Goal: Navigation & Orientation: Understand site structure

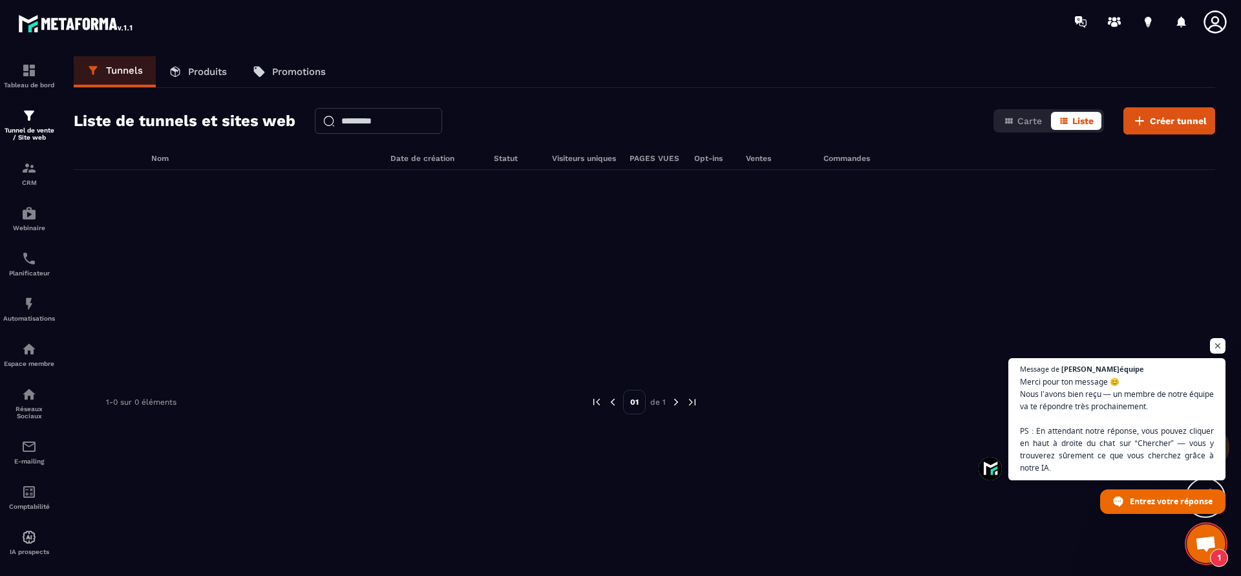
scroll to position [56, 0]
click at [1139, 300] on div at bounding box center [644, 267] width 1141 height 194
click at [1212, 346] on span "Ouvrir le chat" at bounding box center [1218, 346] width 16 height 16
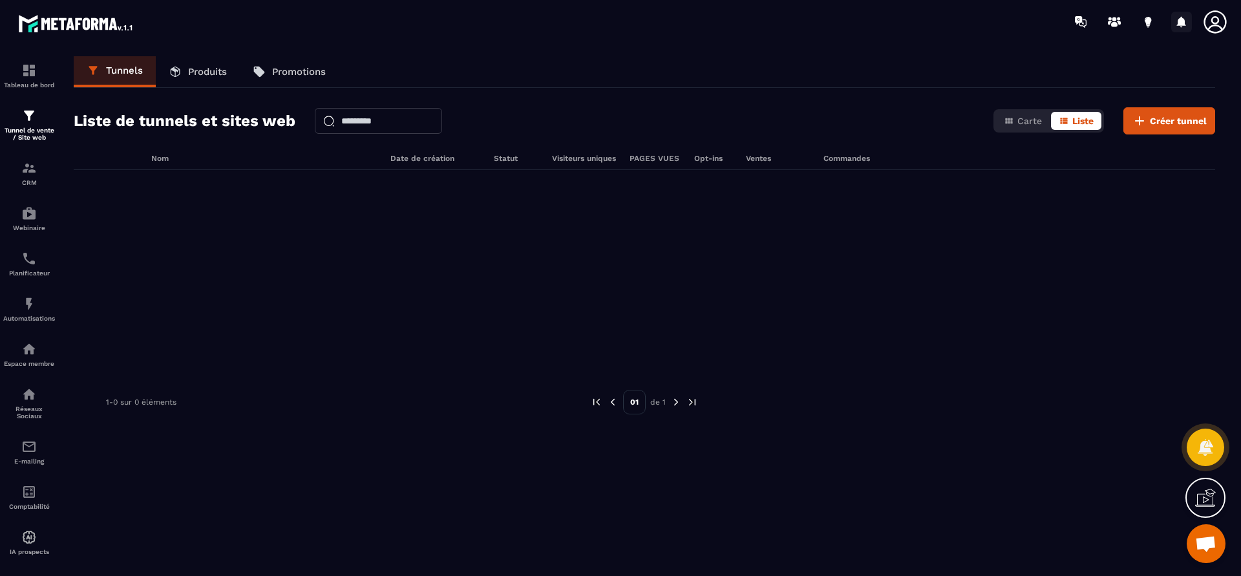
click at [1185, 19] on icon at bounding box center [1181, 22] width 21 height 21
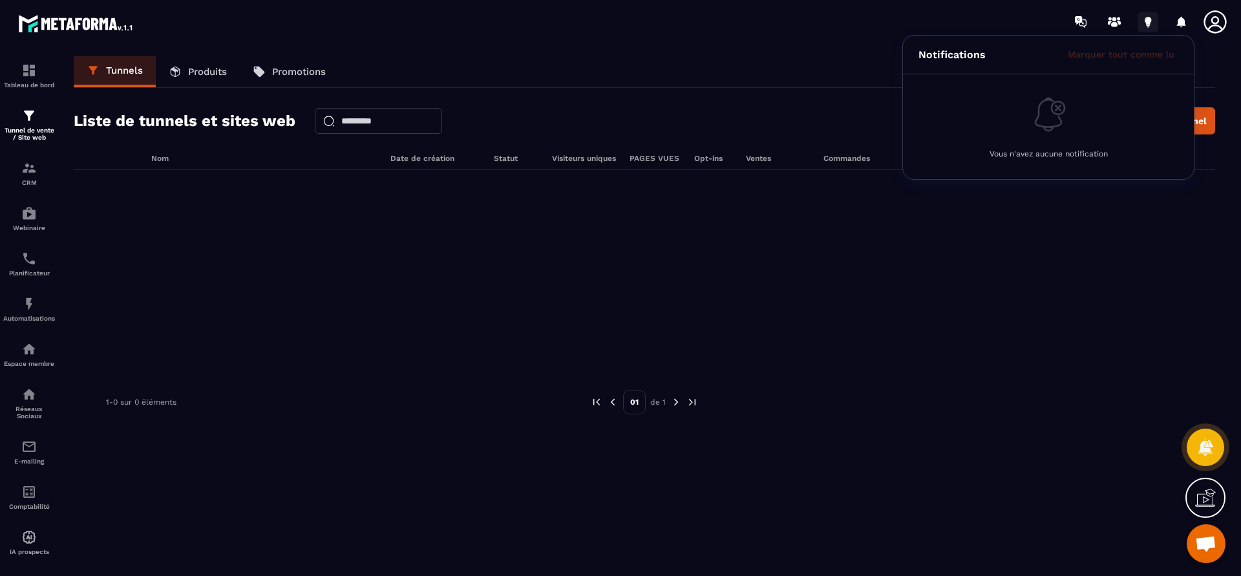
click at [1139, 19] on icon at bounding box center [1147, 22] width 21 height 21
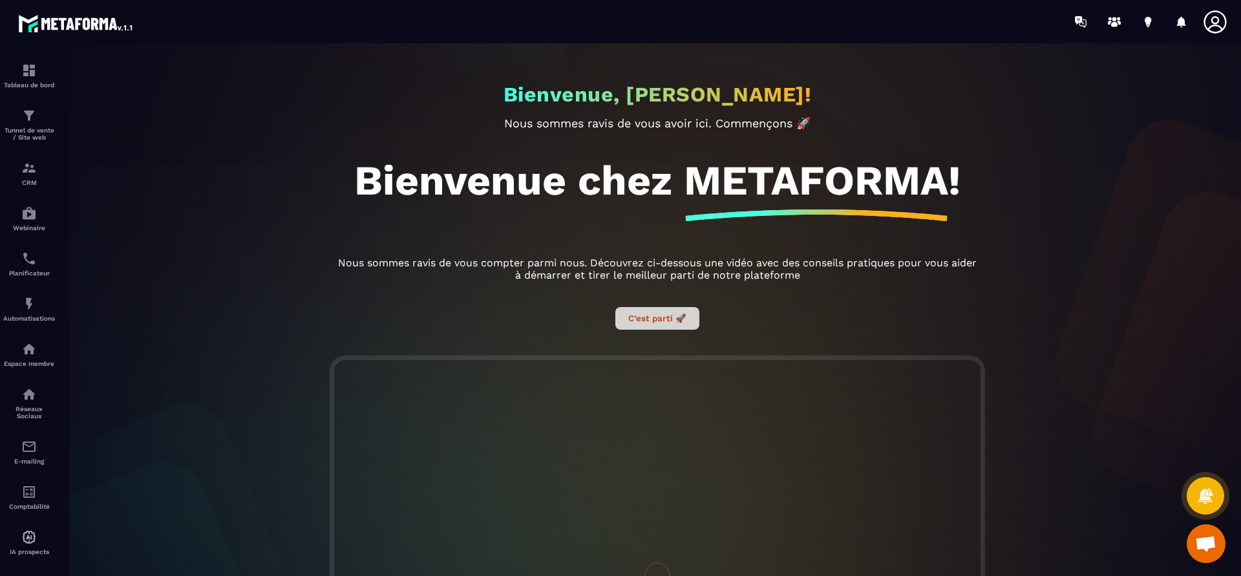
click at [649, 315] on button "C’est parti 🚀" at bounding box center [657, 318] width 84 height 23
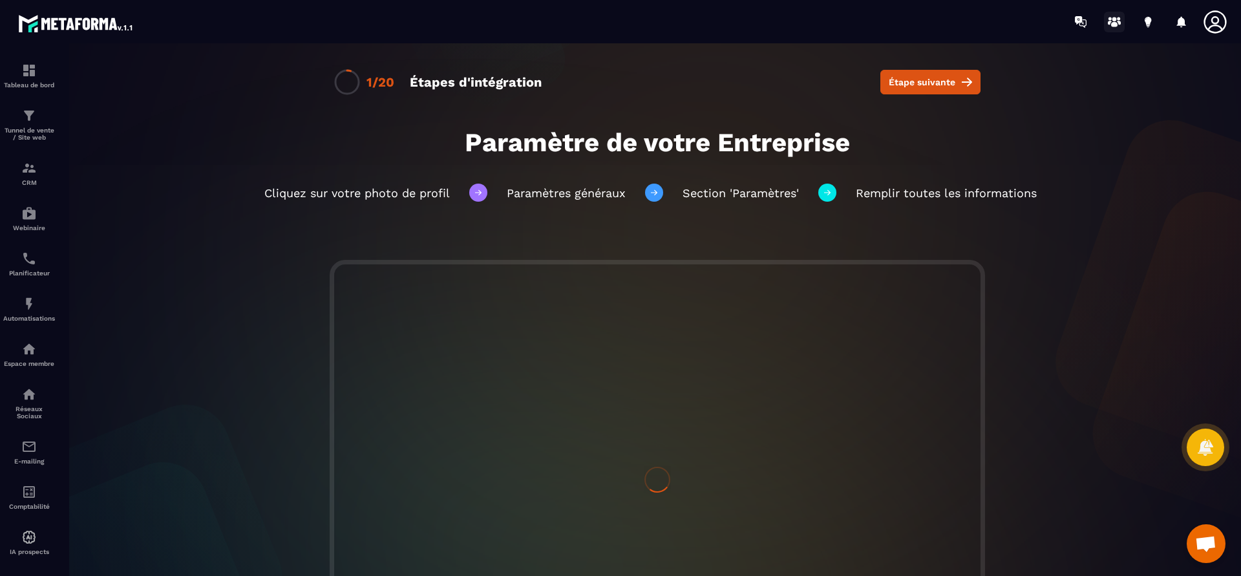
click at [1106, 16] on icon at bounding box center [1114, 22] width 21 height 21
click at [1213, 451] on icon at bounding box center [1205, 447] width 19 height 19
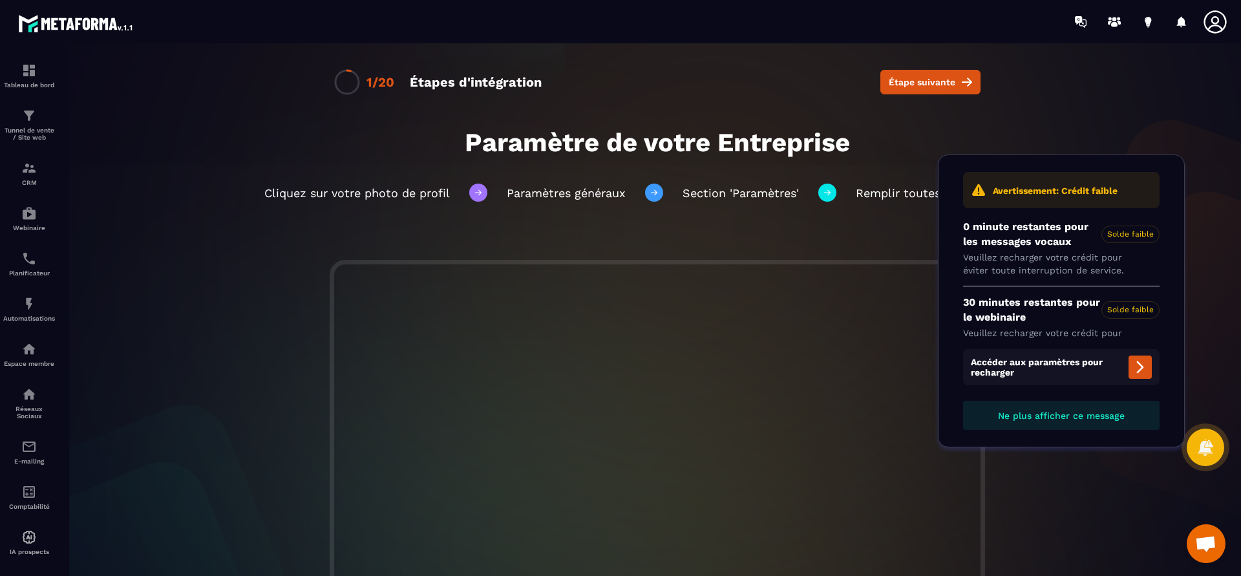
click at [1103, 418] on span "Ne plus afficher ce message" at bounding box center [1061, 415] width 127 height 10
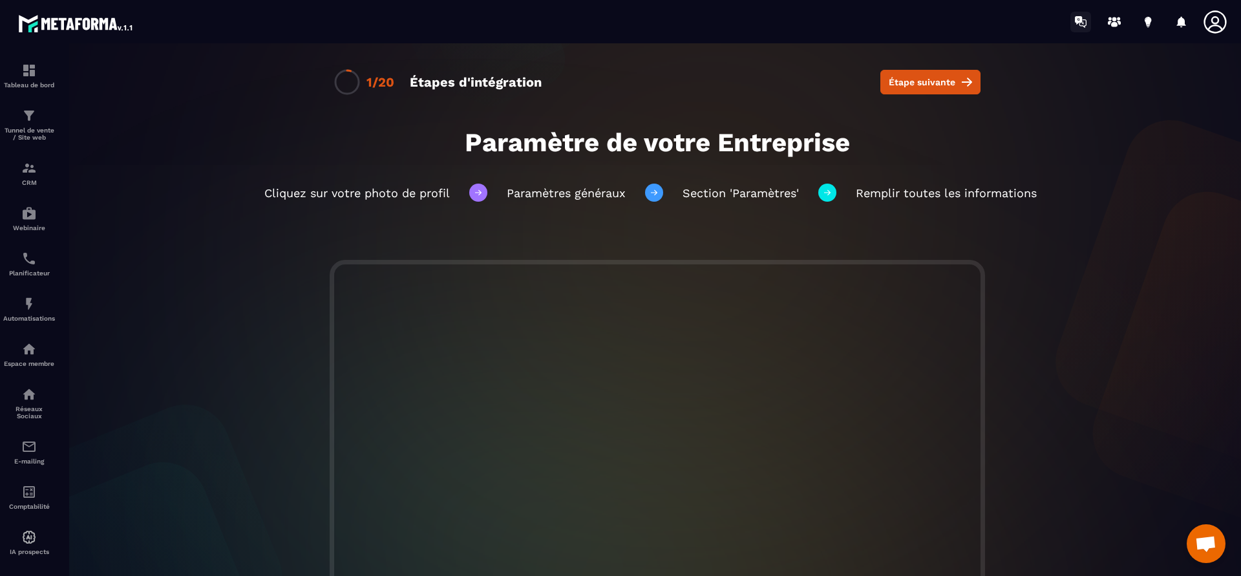
click at [1080, 19] on icon at bounding box center [1078, 20] width 7 height 8
click at [1080, 17] on icon at bounding box center [1078, 20] width 7 height 8
click at [30, 401] on img at bounding box center [29, 394] width 16 height 16
click at [25, 405] on p "Réseaux Sociaux" at bounding box center [29, 412] width 52 height 14
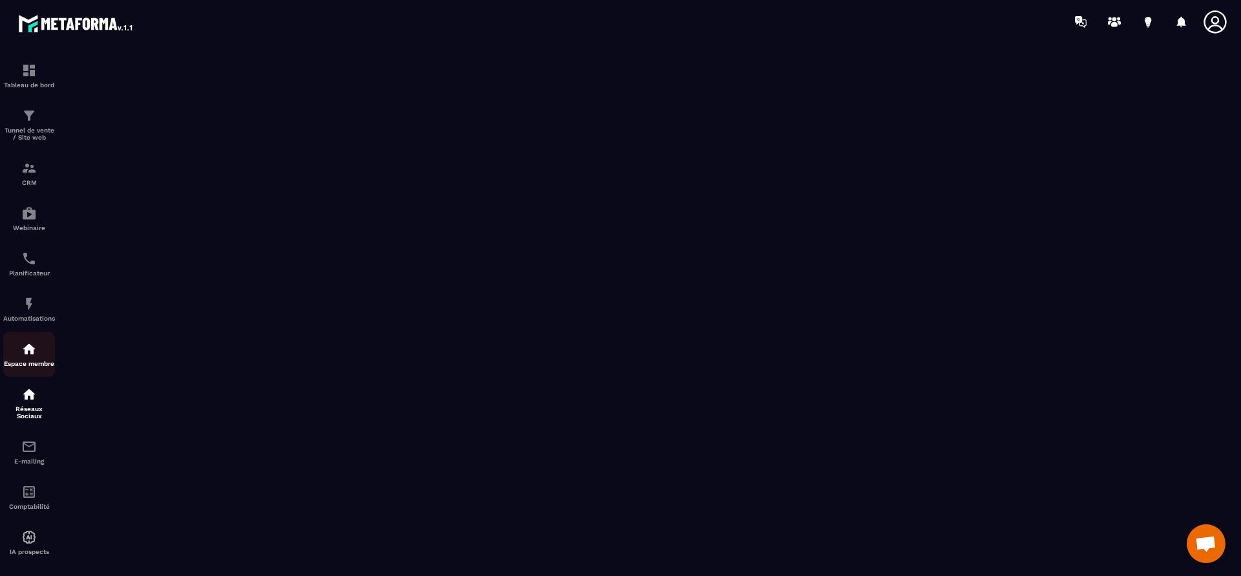
click at [23, 368] on link "Espace membre" at bounding box center [29, 354] width 52 height 45
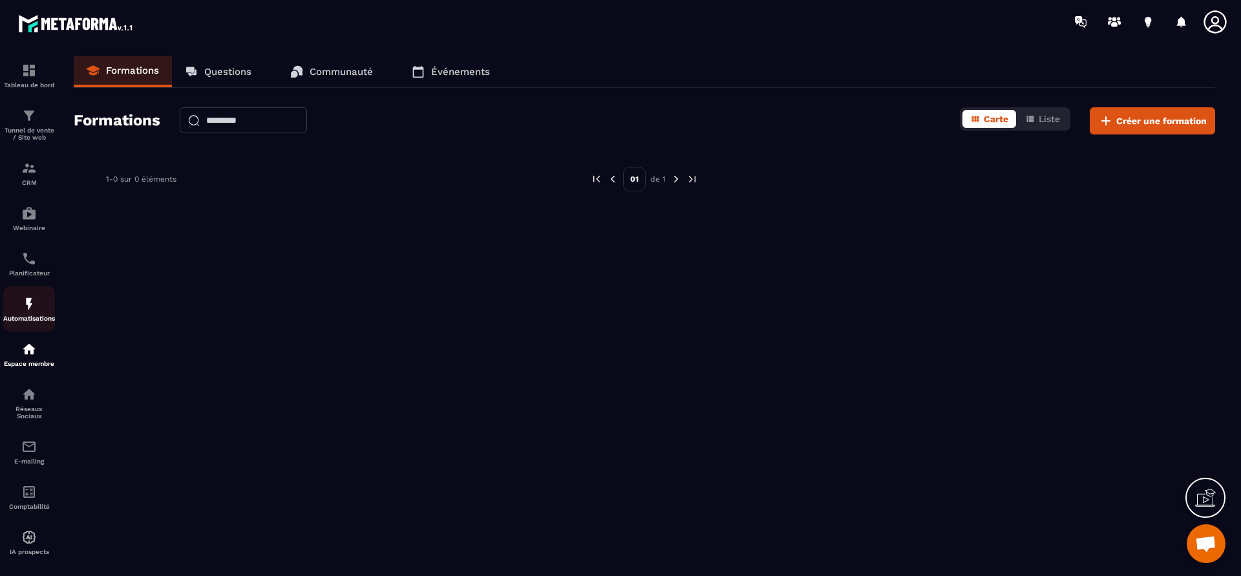
click at [32, 308] on img at bounding box center [29, 304] width 16 height 16
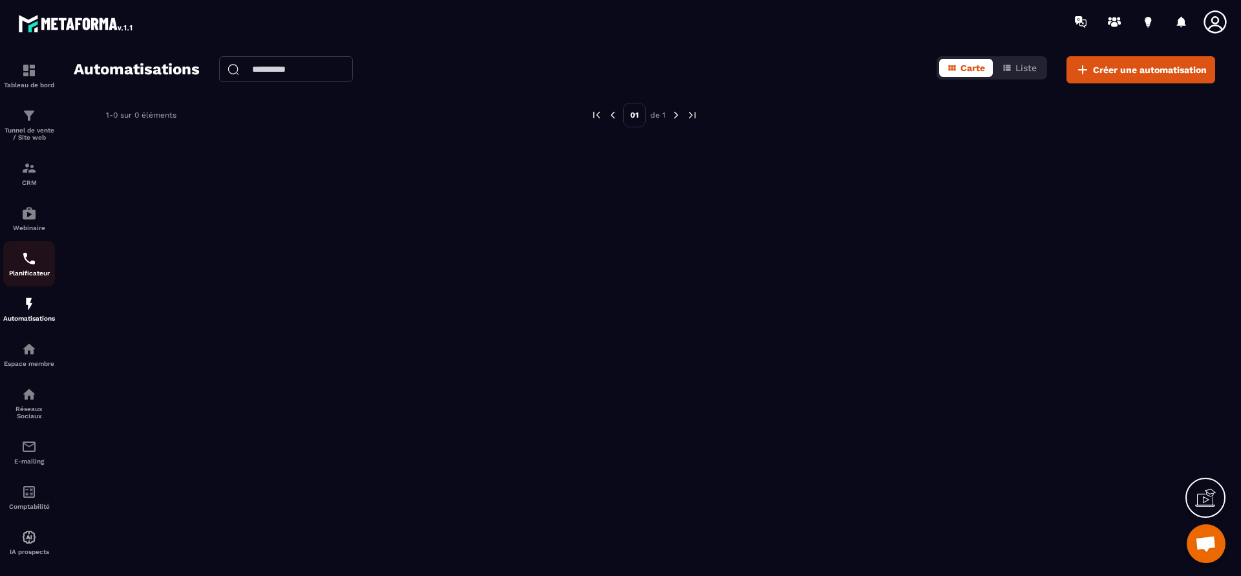
click at [23, 261] on img at bounding box center [29, 259] width 16 height 16
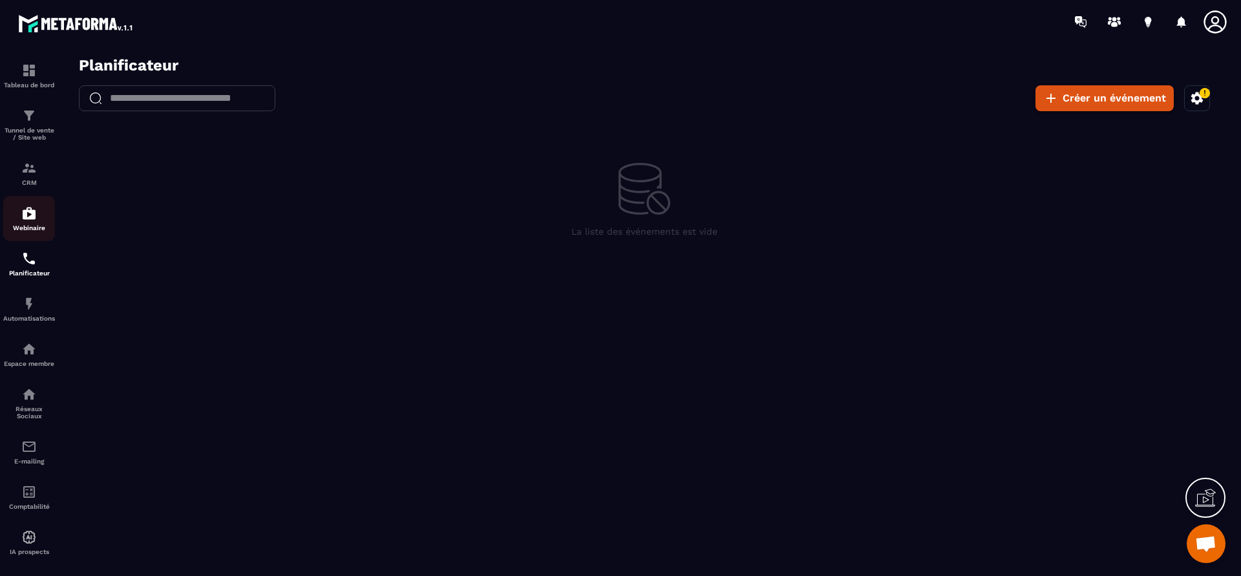
click at [35, 215] on img at bounding box center [29, 214] width 16 height 16
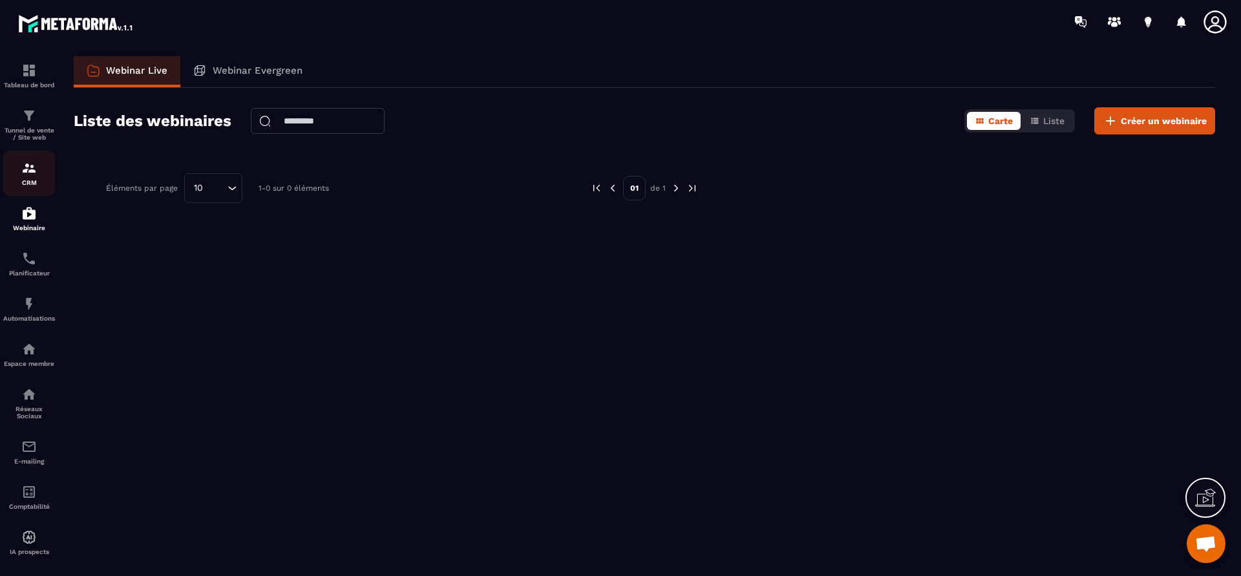
click at [36, 168] on img at bounding box center [29, 168] width 16 height 16
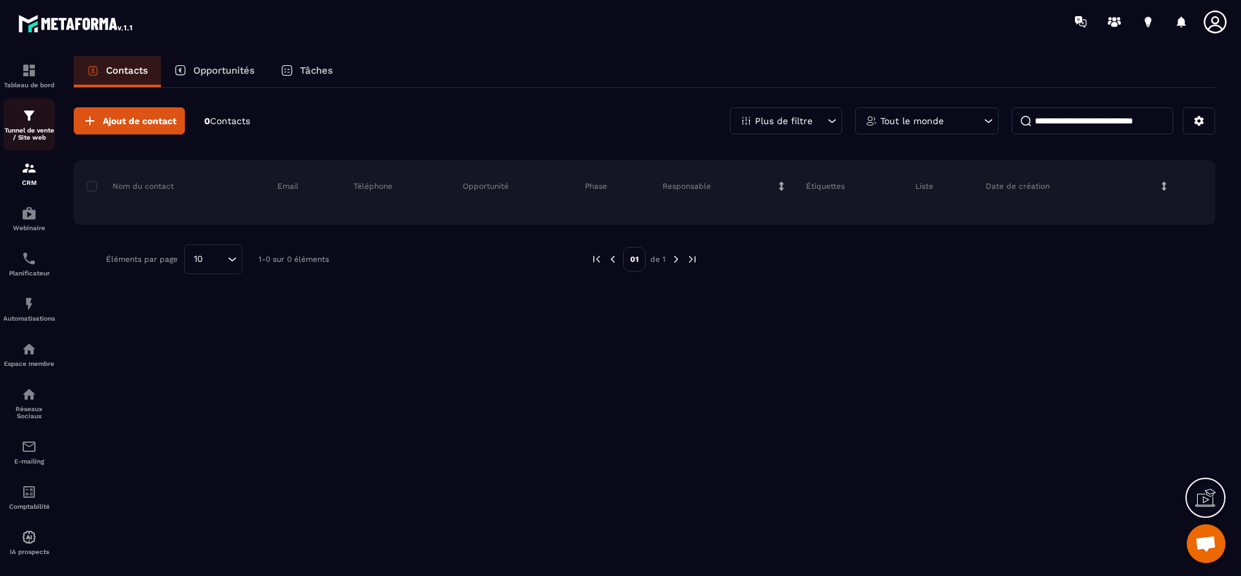
click at [30, 135] on p "Tunnel de vente / Site web" at bounding box center [29, 134] width 52 height 14
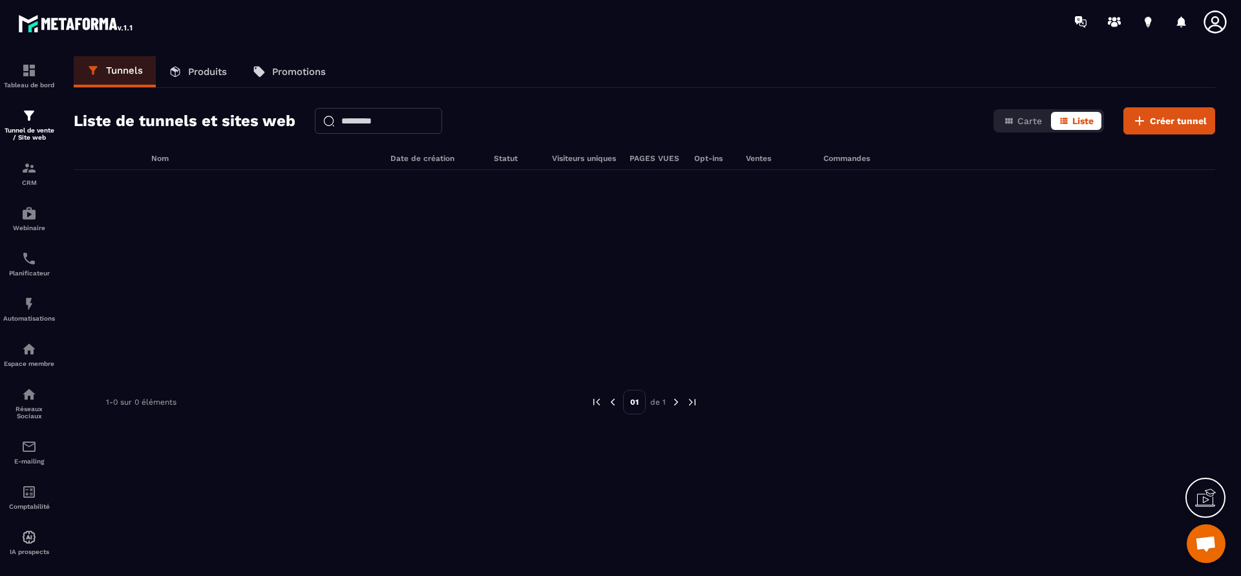
click at [206, 68] on p "Produits" at bounding box center [207, 72] width 39 height 12
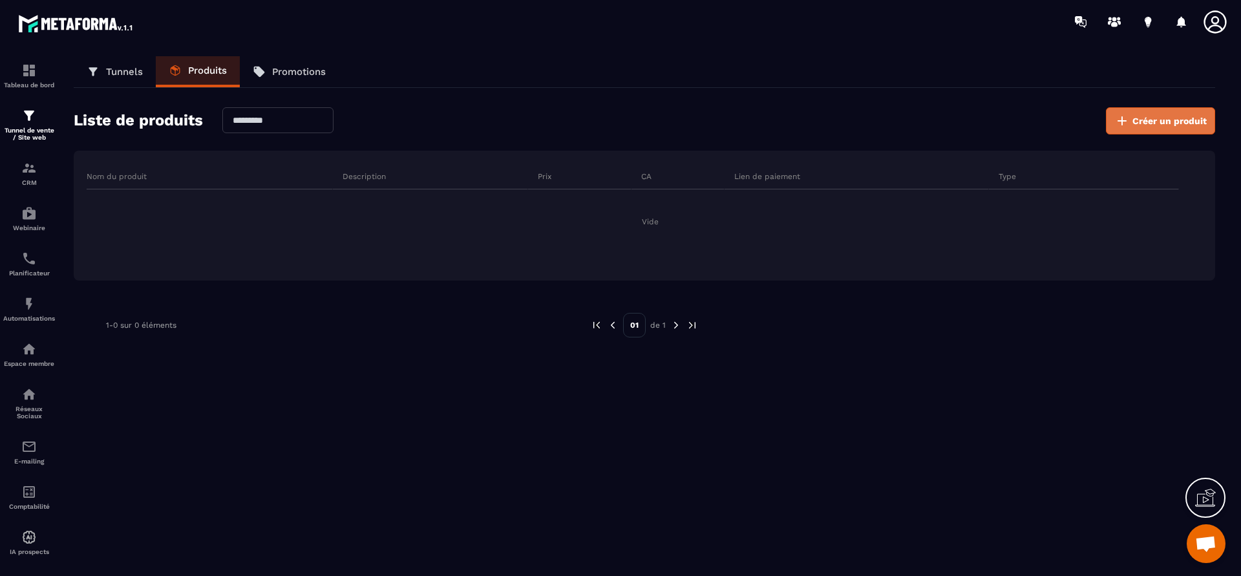
click at [1115, 120] on button "Créer un produit" at bounding box center [1160, 120] width 109 height 27
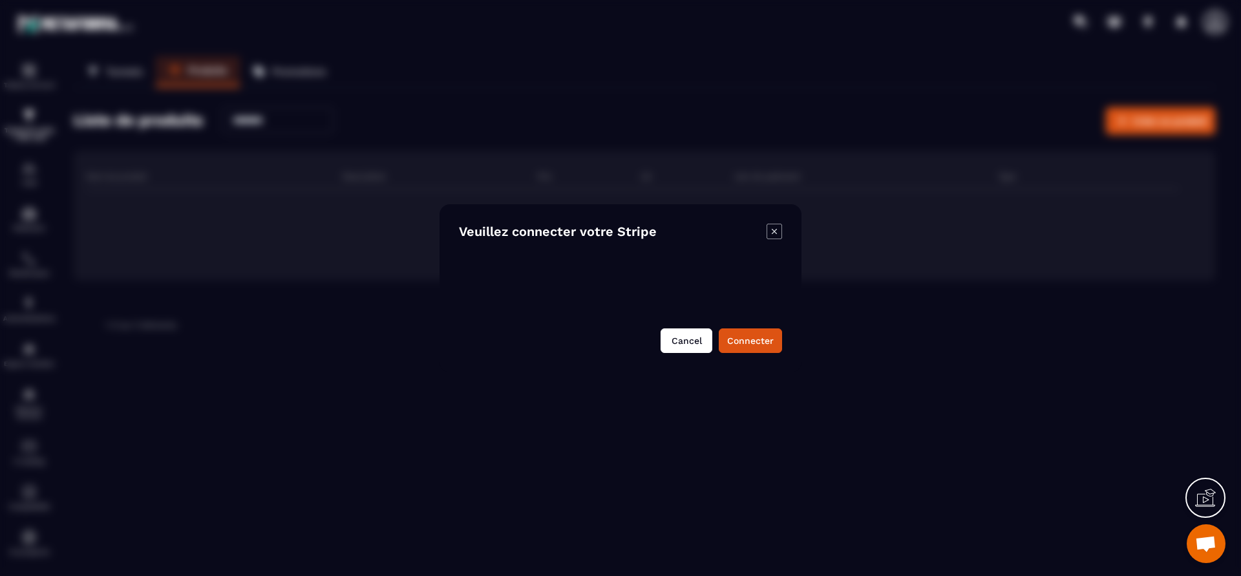
click at [694, 343] on button "Cancel" at bounding box center [686, 340] width 52 height 25
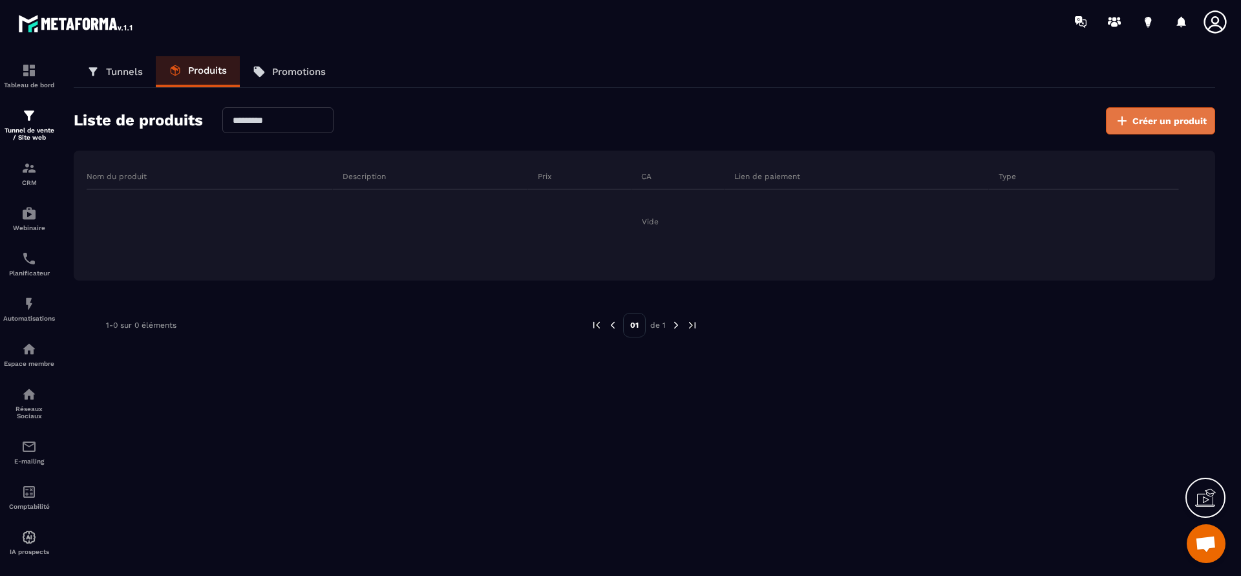
click at [1135, 121] on span "Créer un produit" at bounding box center [1169, 120] width 74 height 13
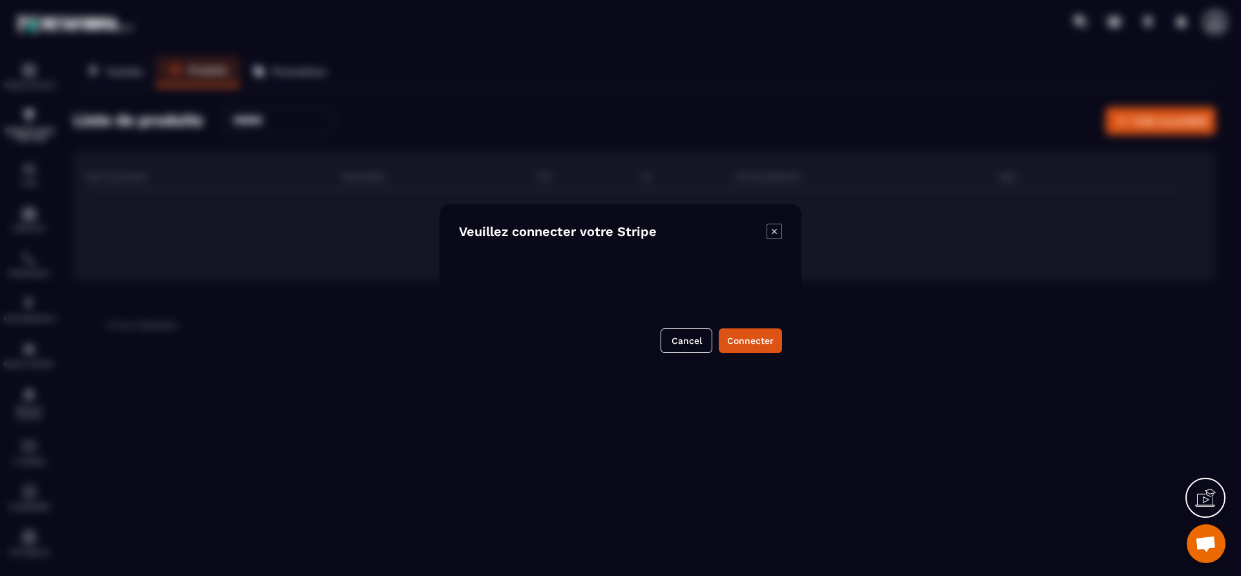
click at [772, 231] on icon "Modal window" at bounding box center [774, 232] width 16 height 16
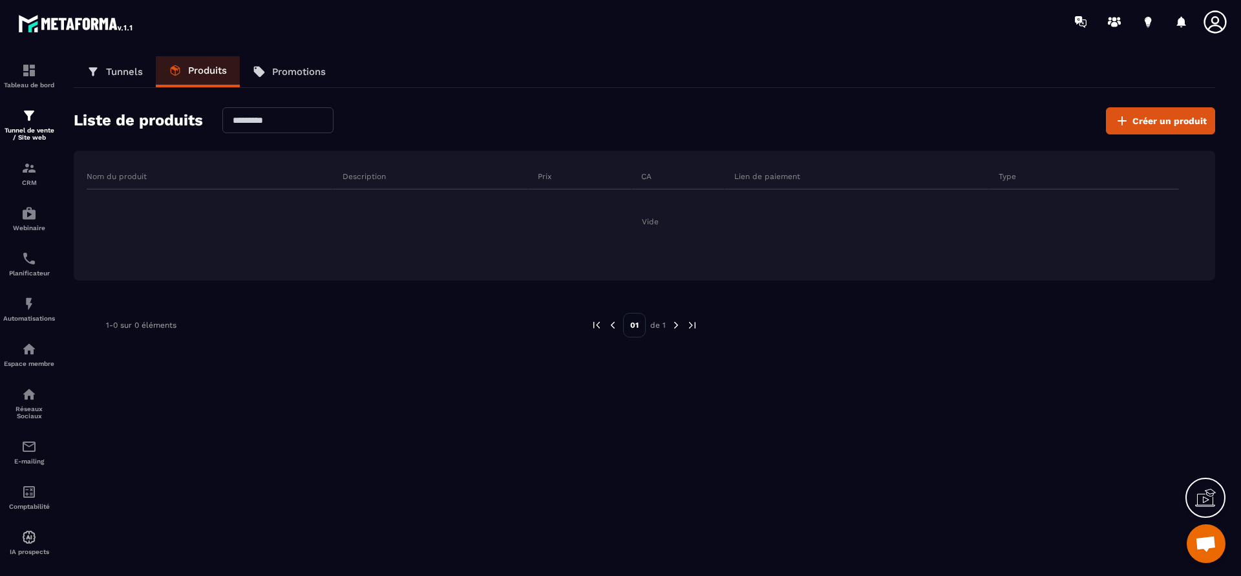
click at [1210, 488] on icon at bounding box center [1205, 497] width 21 height 21
click at [925, 375] on icon at bounding box center [926, 375] width 12 height 12
click at [27, 159] on link "CRM" at bounding box center [29, 173] width 52 height 45
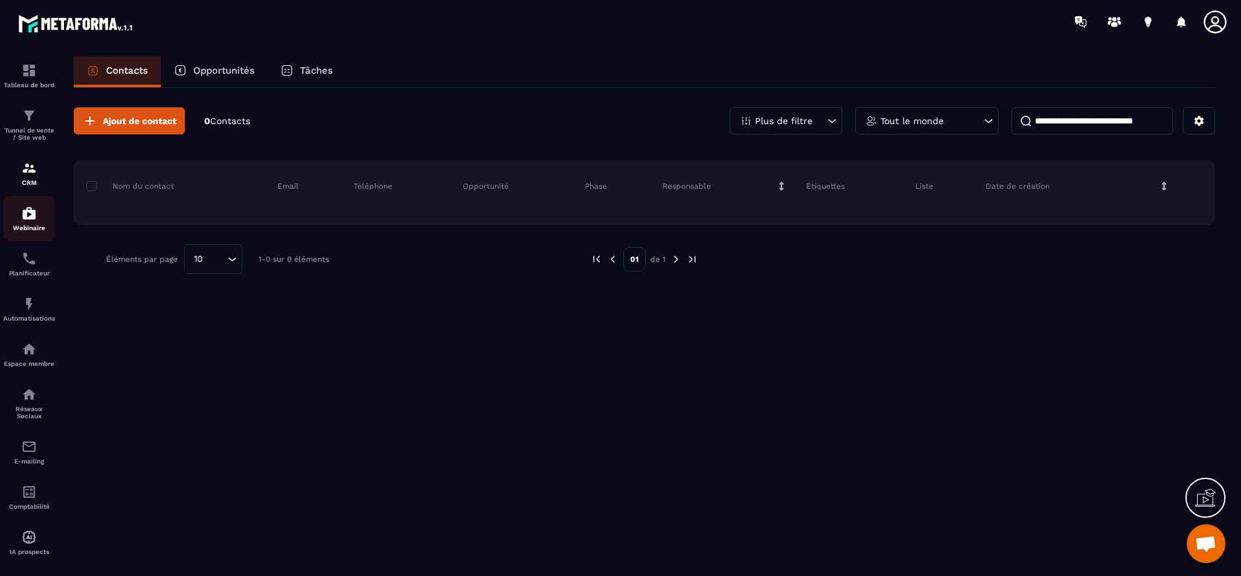
click at [39, 235] on link "Webinaire" at bounding box center [29, 218] width 52 height 45
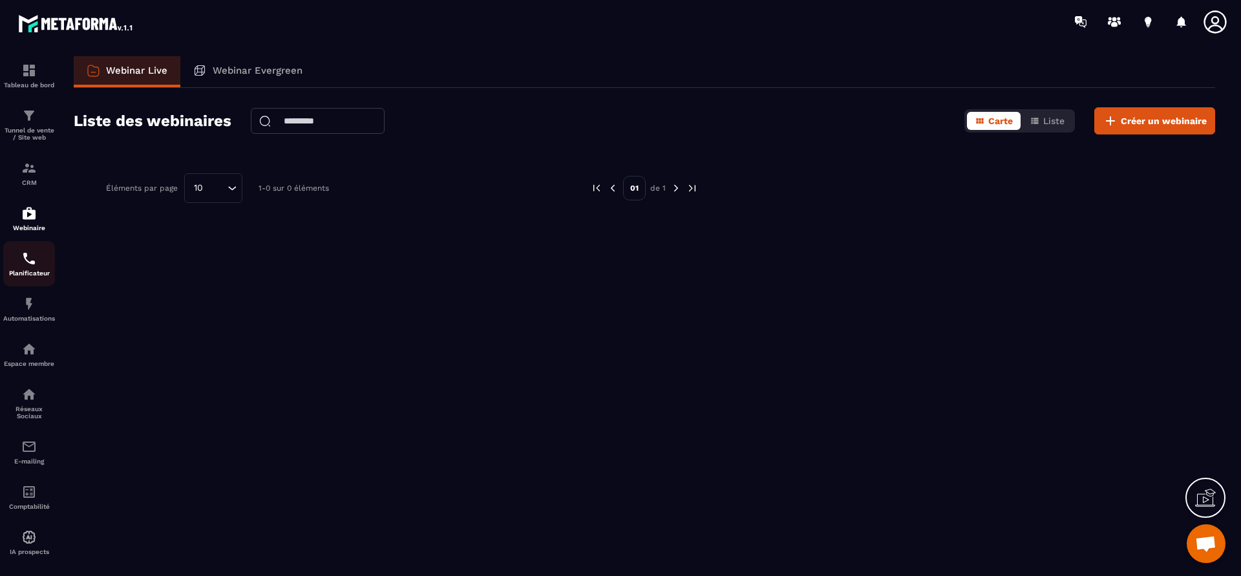
click at [39, 262] on div "Planificateur" at bounding box center [29, 264] width 52 height 26
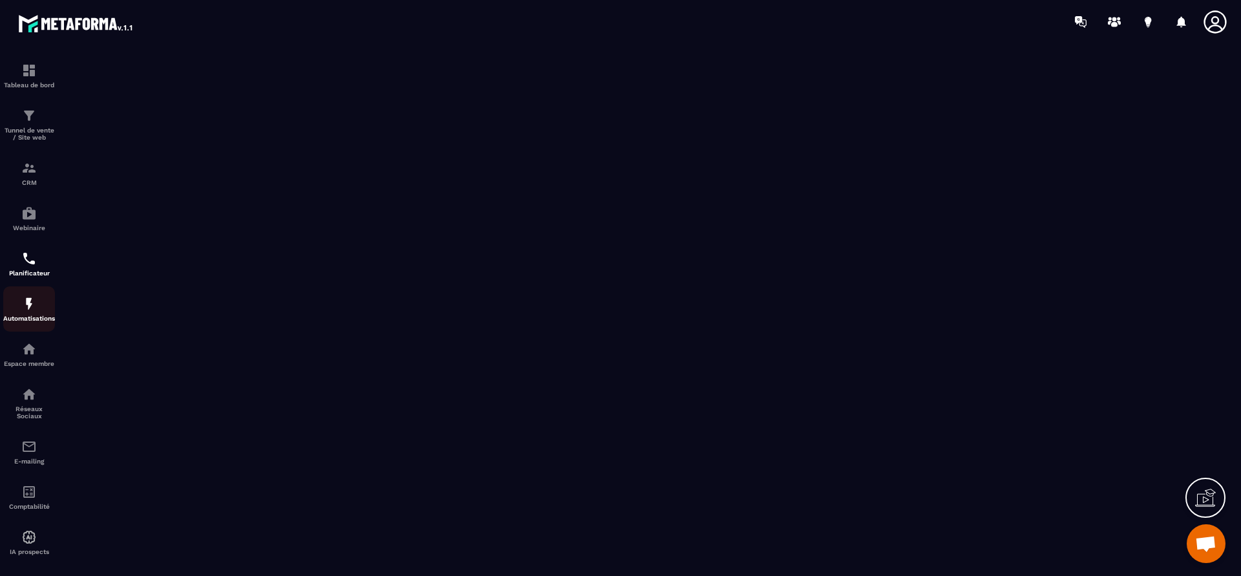
click at [26, 321] on p "Automatisations" at bounding box center [29, 318] width 52 height 7
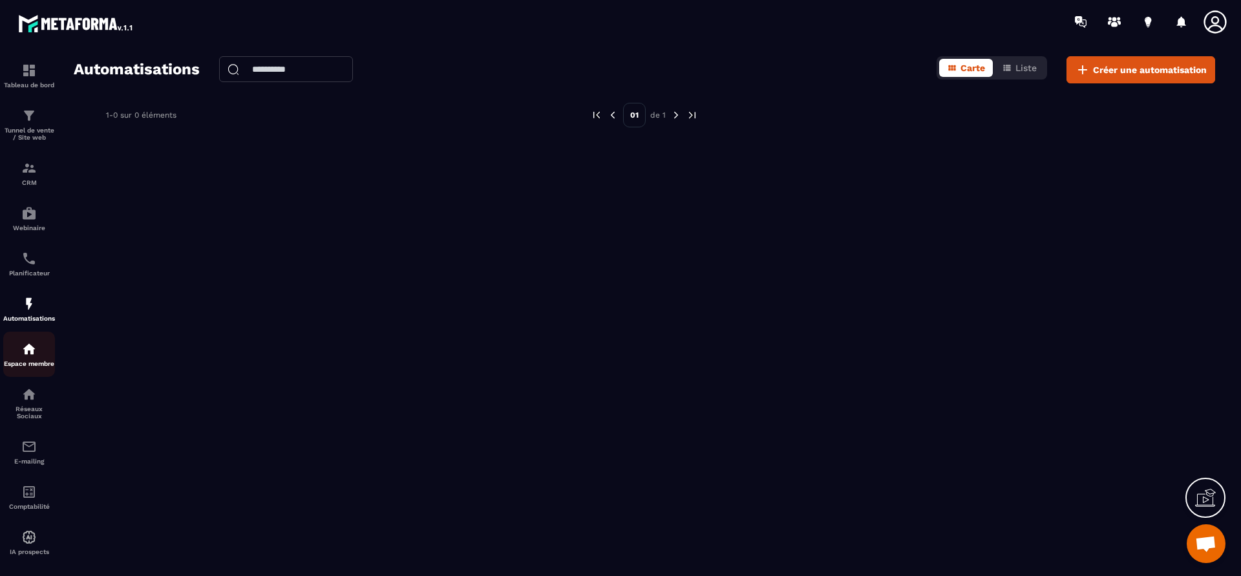
click at [25, 366] on p "Espace membre" at bounding box center [29, 363] width 52 height 7
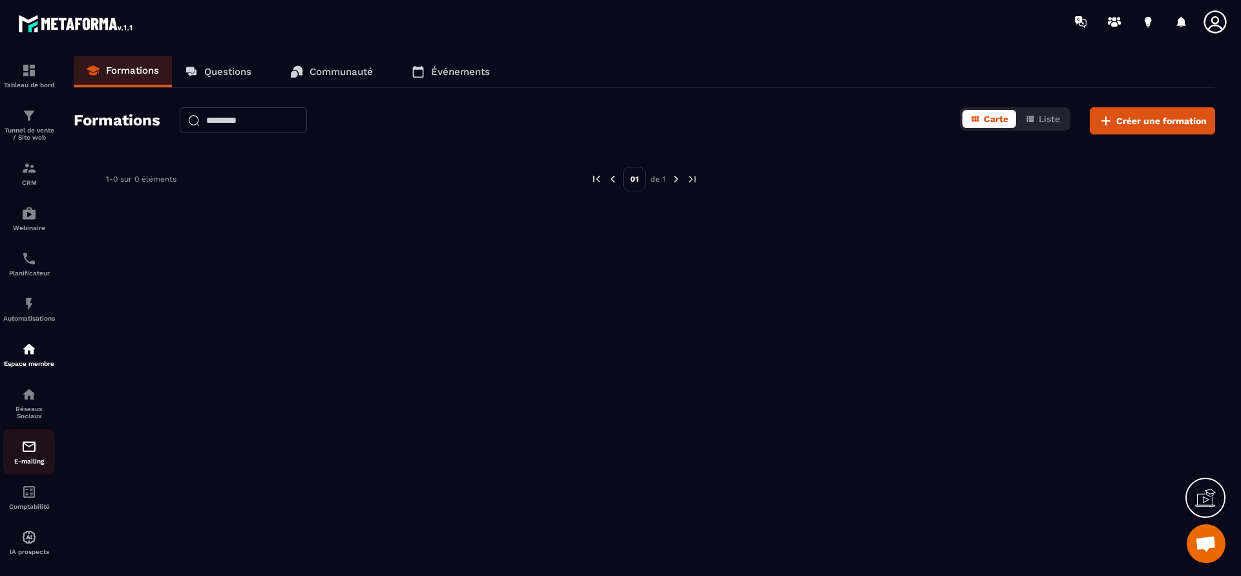
click at [19, 454] on div "E-mailing" at bounding box center [29, 452] width 52 height 26
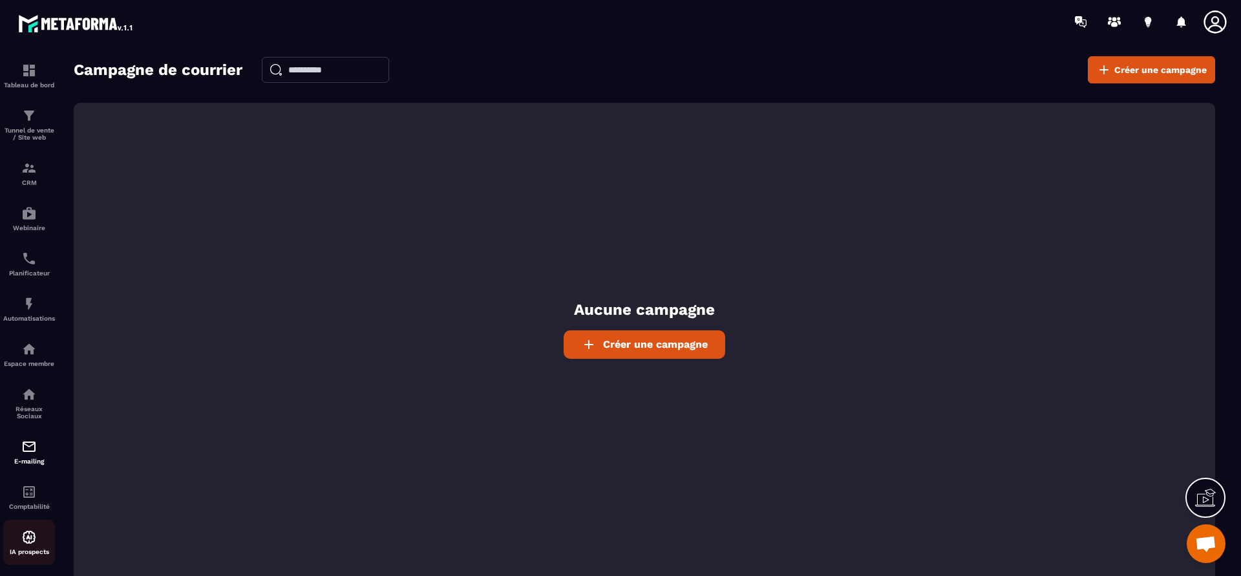
click at [26, 538] on img at bounding box center [29, 537] width 16 height 16
click at [36, 542] on img at bounding box center [29, 537] width 16 height 16
click at [34, 498] on img at bounding box center [29, 492] width 16 height 16
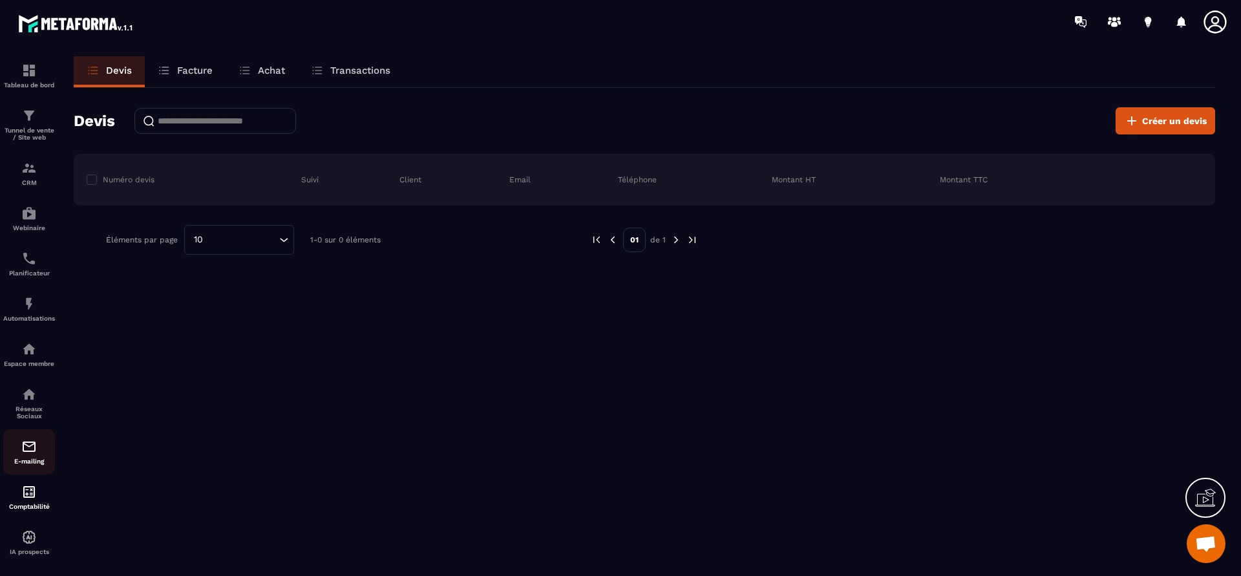
click at [34, 447] on img at bounding box center [29, 447] width 16 height 16
